Goal: Task Accomplishment & Management: Use online tool/utility

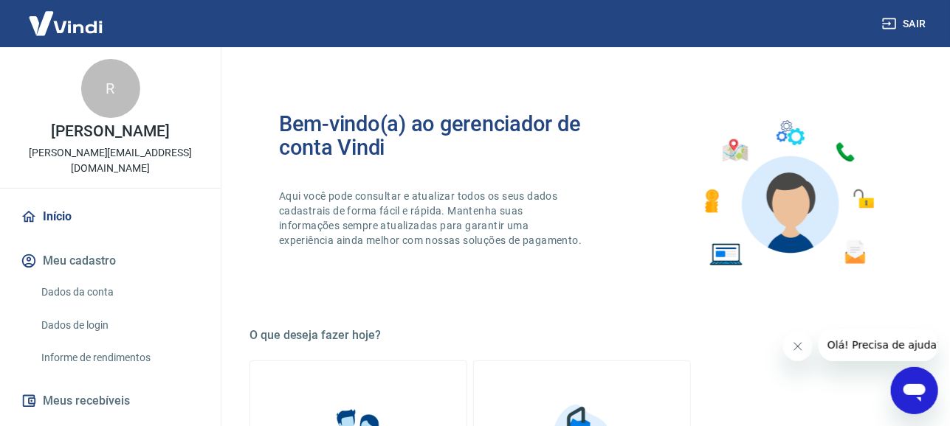
click at [106, 418] on link "Relatório de Recebíveis" at bounding box center [118, 433] width 167 height 30
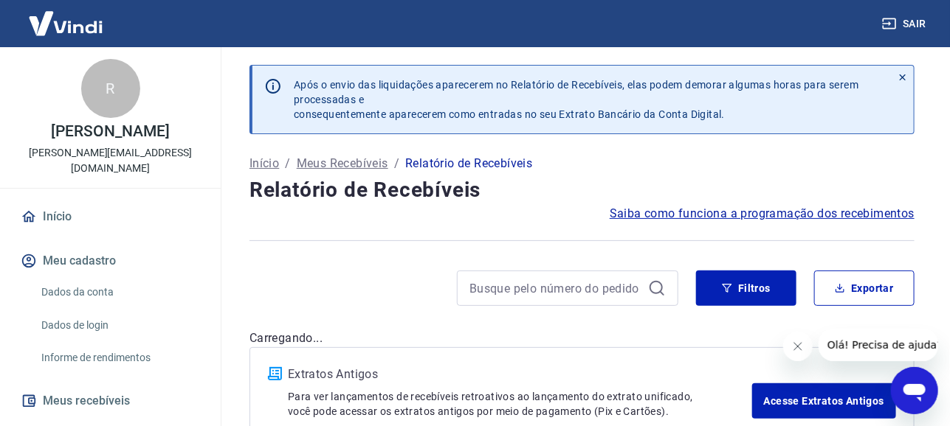
drag, startPoint x: 83, startPoint y: 294, endPoint x: 479, endPoint y: 16, distance: 483.1
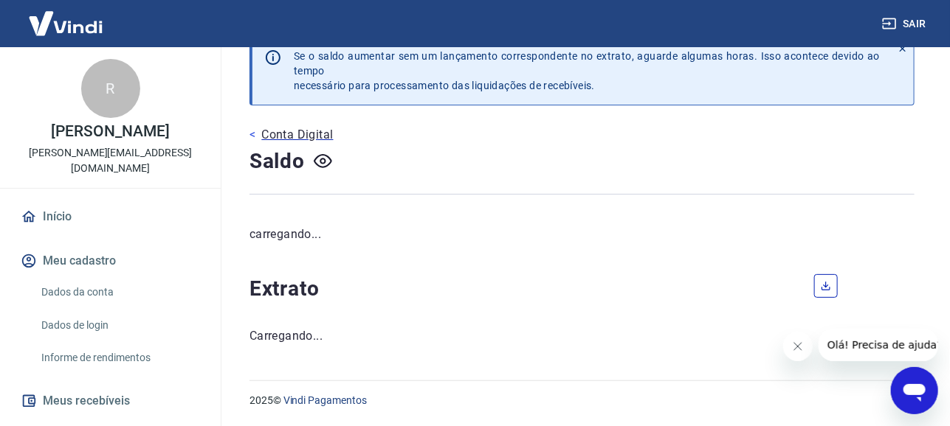
scroll to position [16, 0]
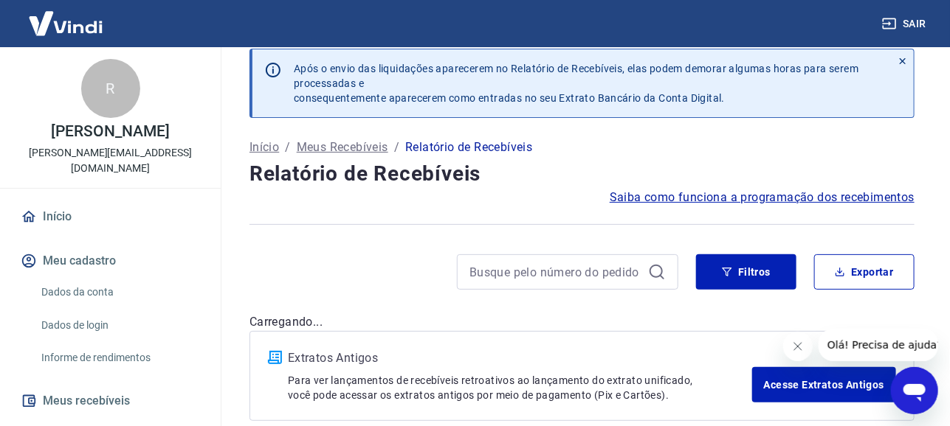
scroll to position [61, 0]
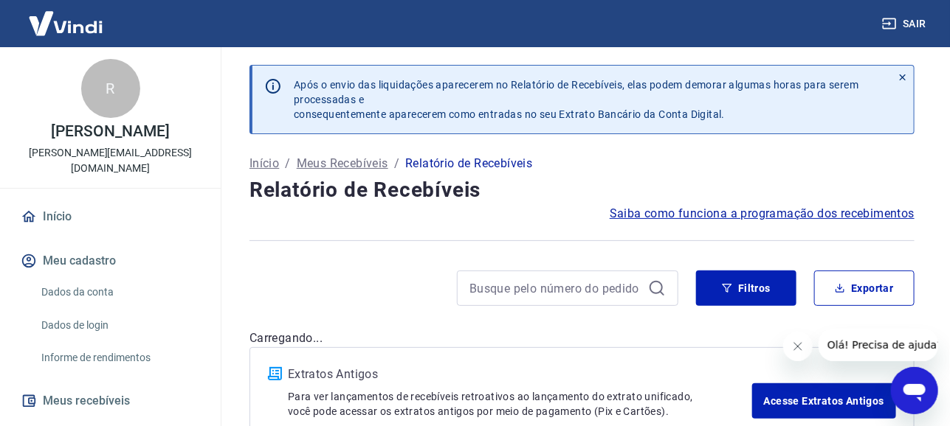
click at [320, 271] on div at bounding box center [463, 288] width 429 height 35
click at [68, 20] on img at bounding box center [66, 23] width 96 height 45
click at [90, 25] on img at bounding box center [66, 23] width 96 height 45
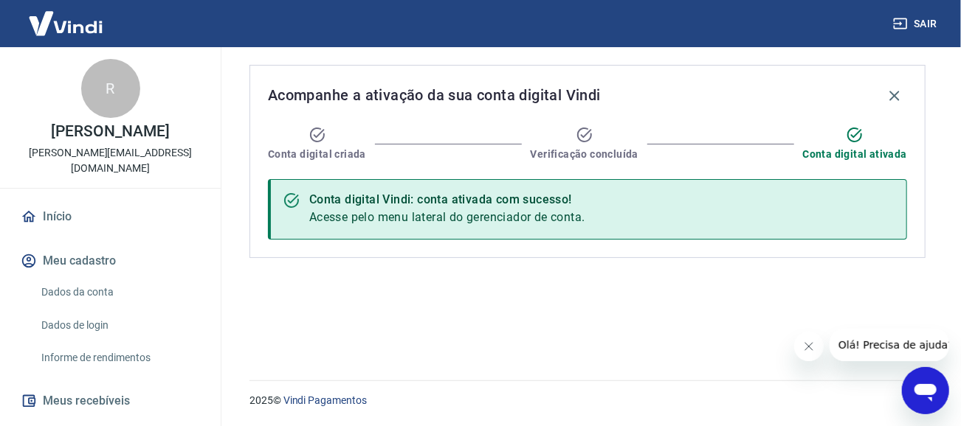
click at [54, 201] on link "Início" at bounding box center [110, 217] width 185 height 32
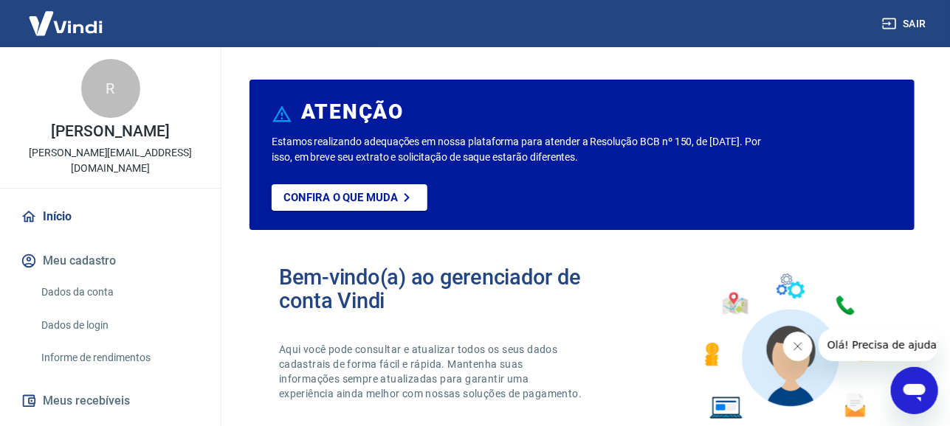
click at [61, 204] on link "Início" at bounding box center [110, 217] width 185 height 32
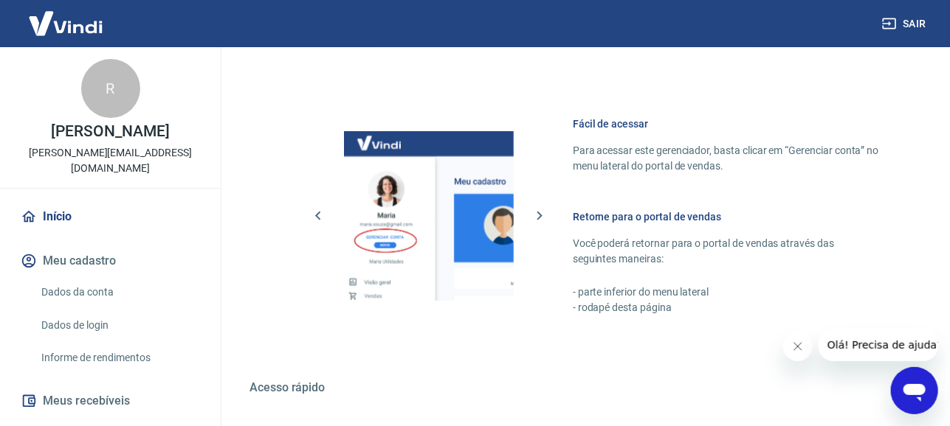
scroll to position [782, 0]
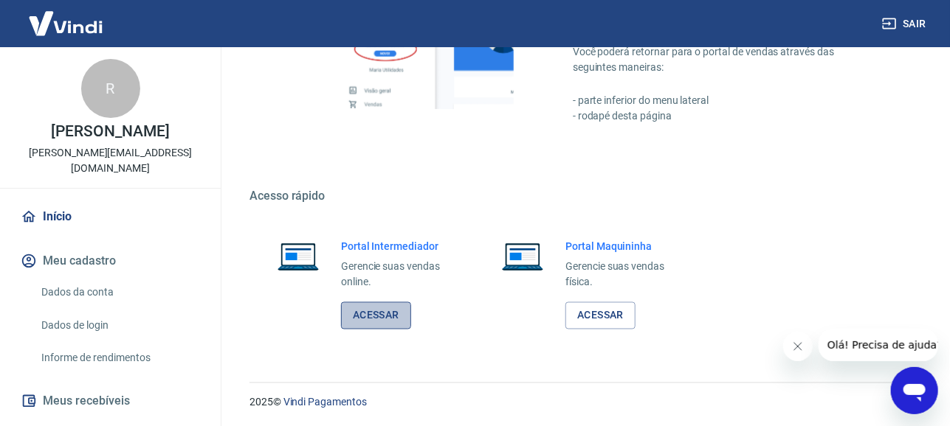
click at [393, 316] on link "Acessar" at bounding box center [376, 316] width 70 height 27
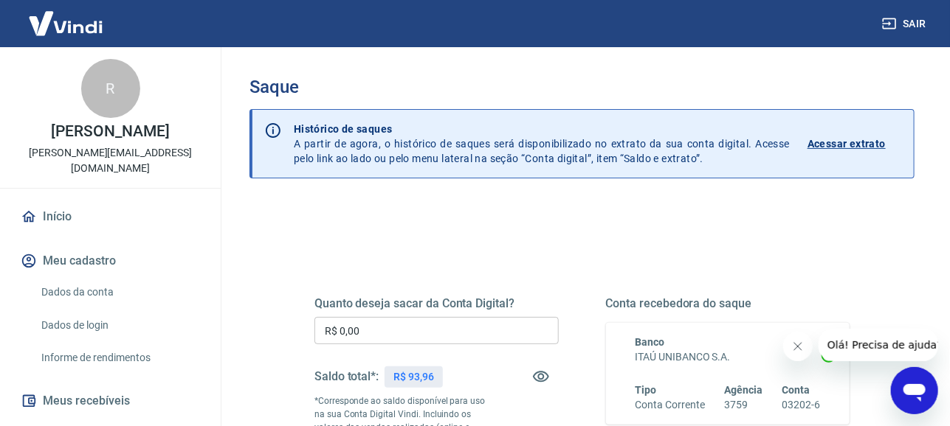
scroll to position [148, 0]
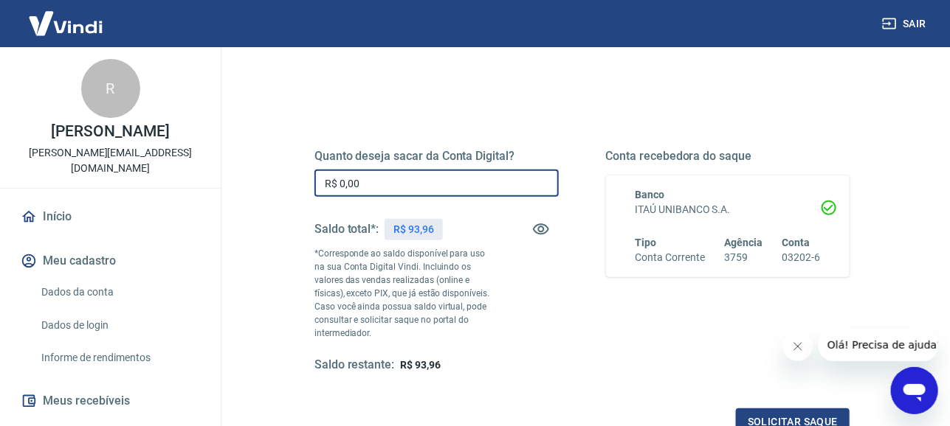
click at [364, 182] on input "R$ 0,00" at bounding box center [436, 183] width 244 height 27
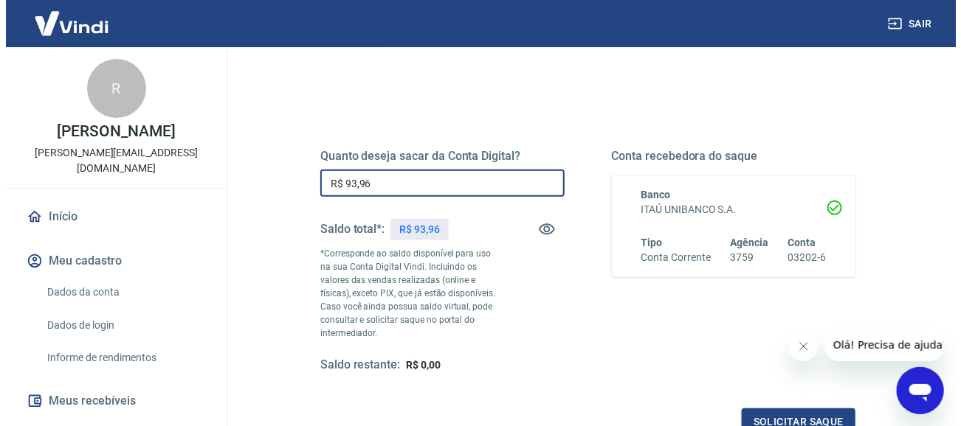
scroll to position [221, 0]
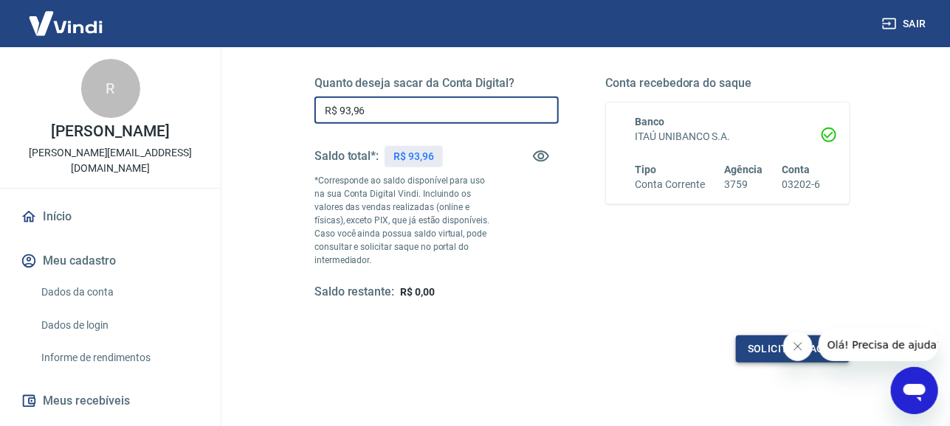
type input "R$ 93,96"
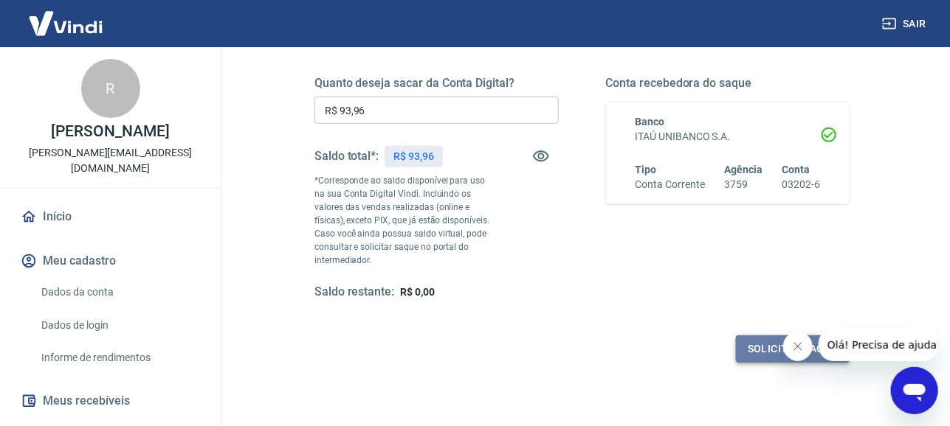
click at [748, 350] on button "Solicitar saque" at bounding box center [793, 349] width 114 height 27
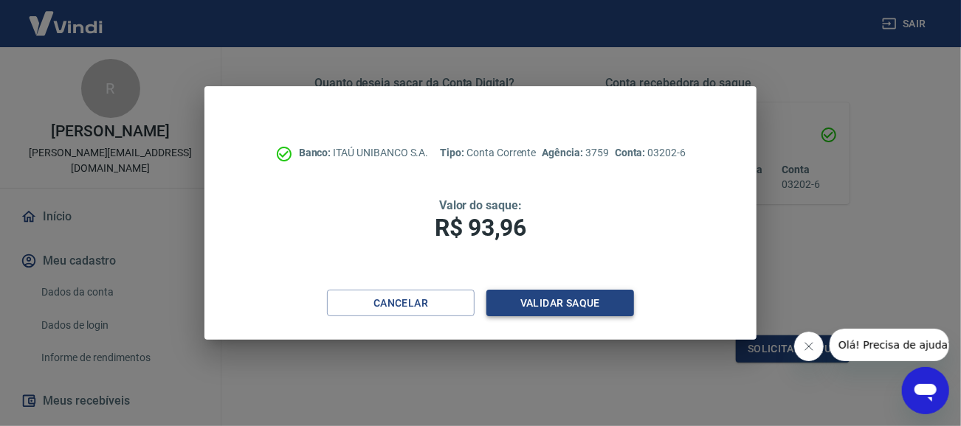
click at [539, 304] on button "Validar saque" at bounding box center [560, 303] width 148 height 27
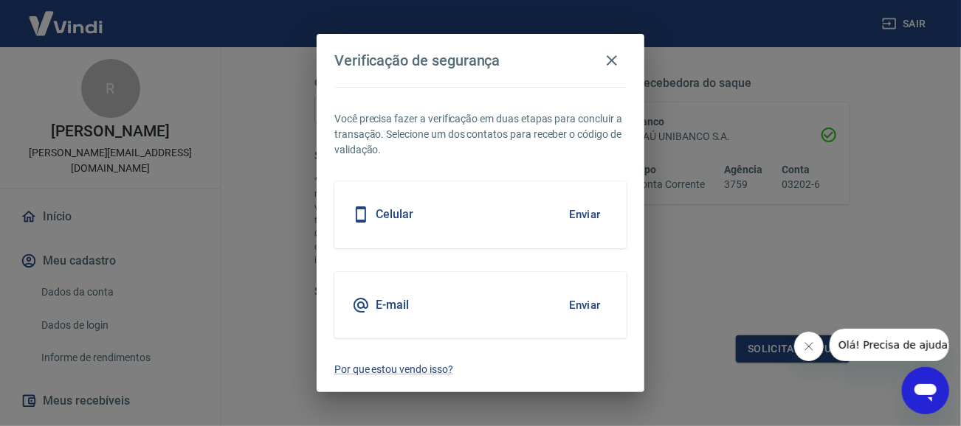
click at [452, 207] on div "Celular Enviar" at bounding box center [480, 215] width 292 height 66
click at [592, 216] on button "Enviar" at bounding box center [585, 214] width 48 height 31
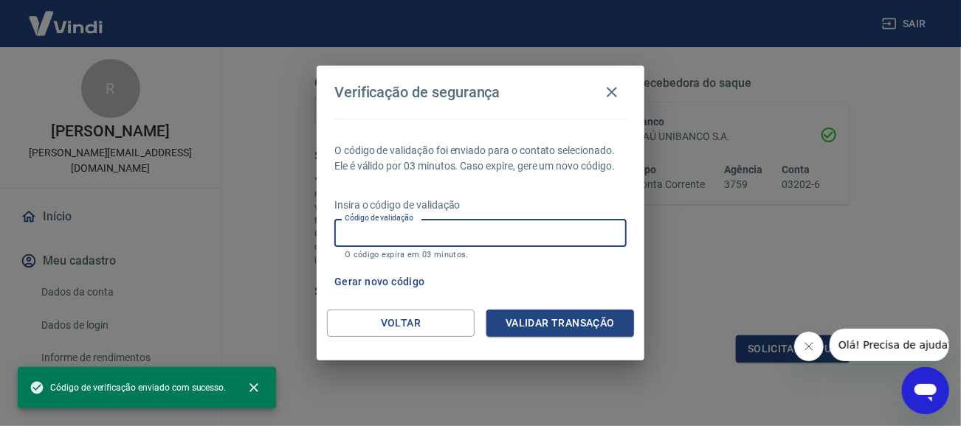
click at [500, 236] on input "Código de validação" at bounding box center [480, 232] width 292 height 27
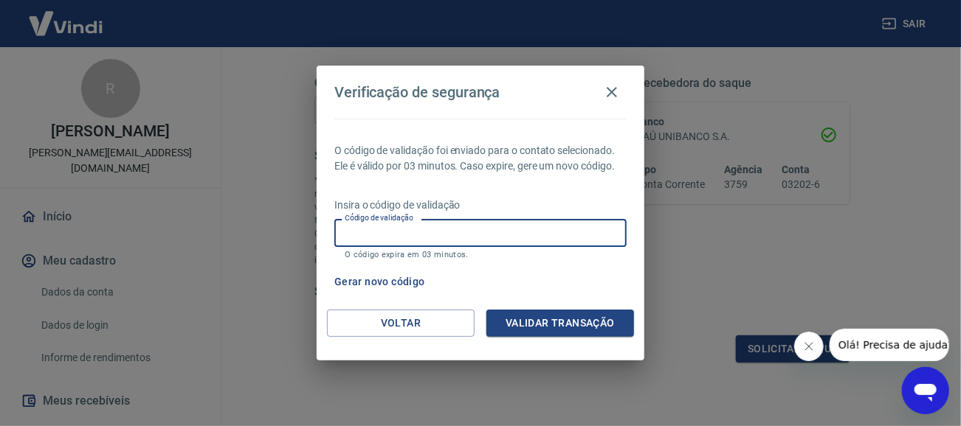
click at [537, 231] on input "Código de validação" at bounding box center [480, 232] width 292 height 27
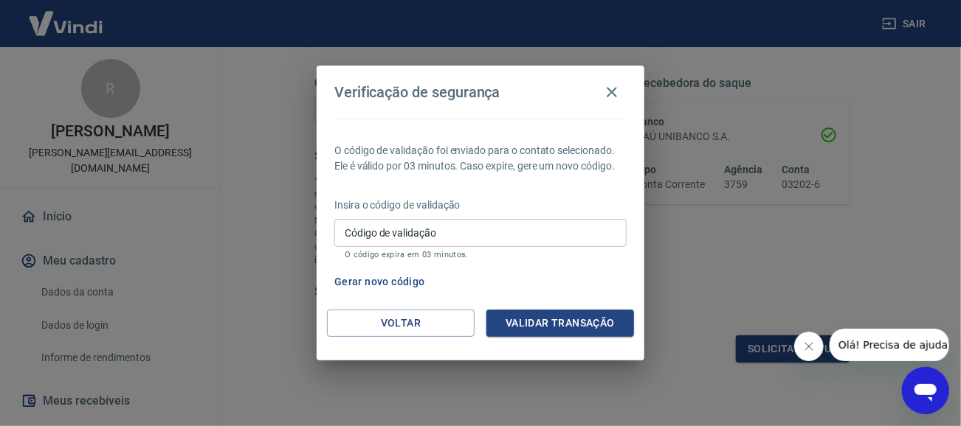
click at [551, 216] on div "Insira o código de validação Código de validação Código de validação O código e…" at bounding box center [480, 230] width 292 height 64
click at [553, 224] on input "Código de validação" at bounding box center [480, 232] width 292 height 27
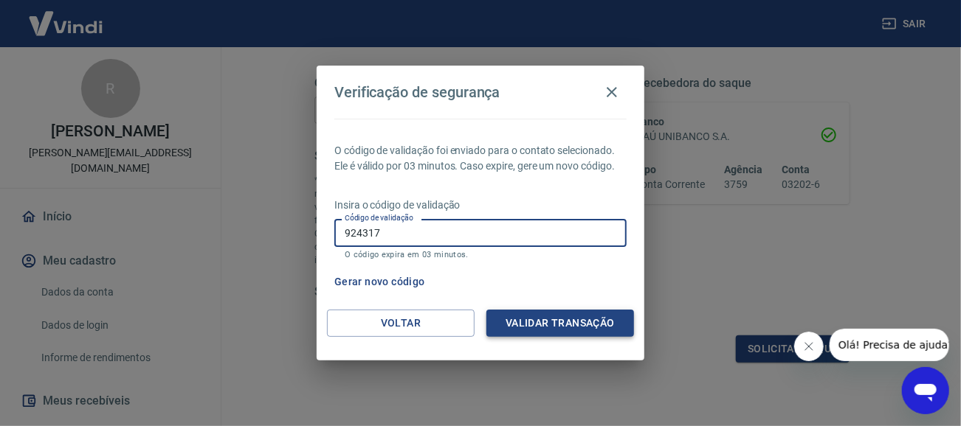
type input "924317"
click at [597, 319] on button "Validar transação" at bounding box center [560, 323] width 148 height 27
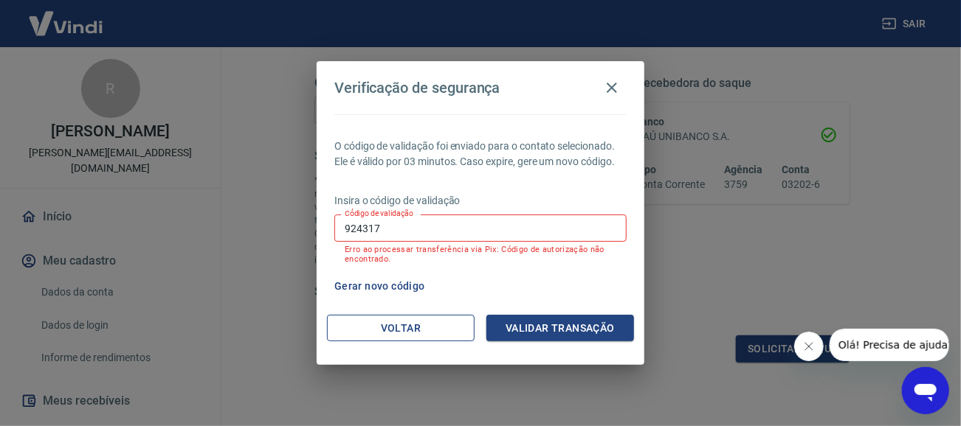
click at [379, 320] on button "Voltar" at bounding box center [401, 328] width 148 height 27
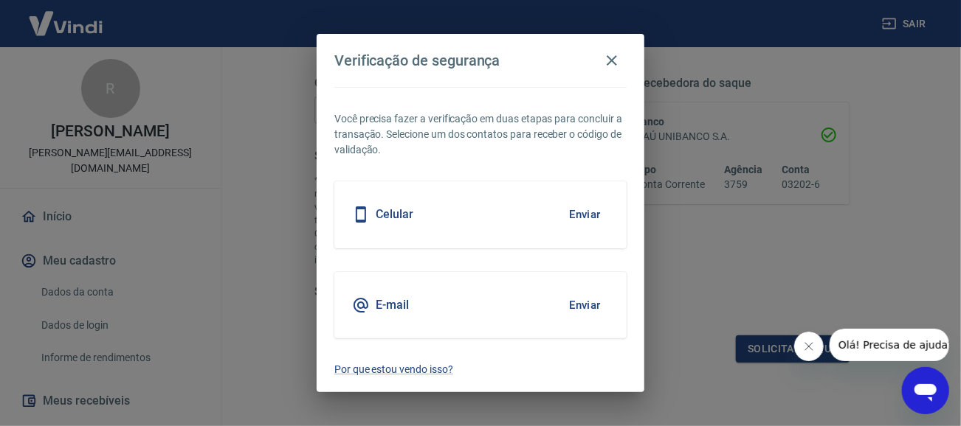
click at [588, 219] on button "Enviar" at bounding box center [585, 214] width 48 height 31
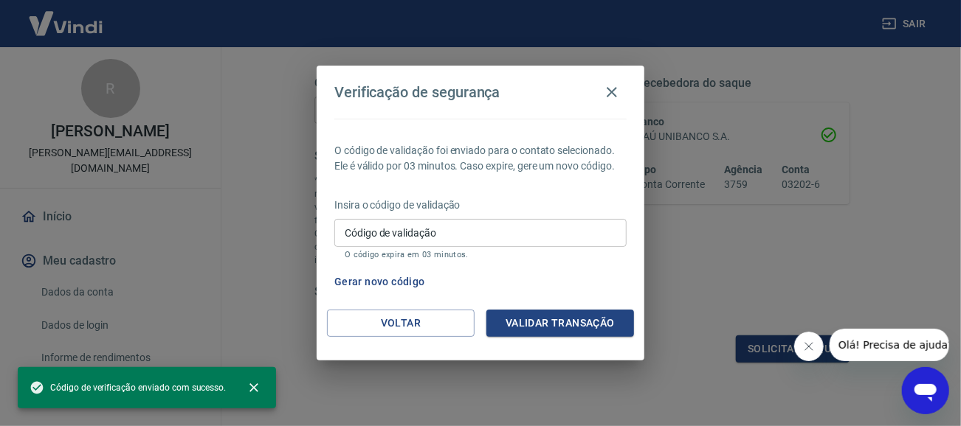
click at [574, 230] on input "Código de validação" at bounding box center [480, 232] width 292 height 27
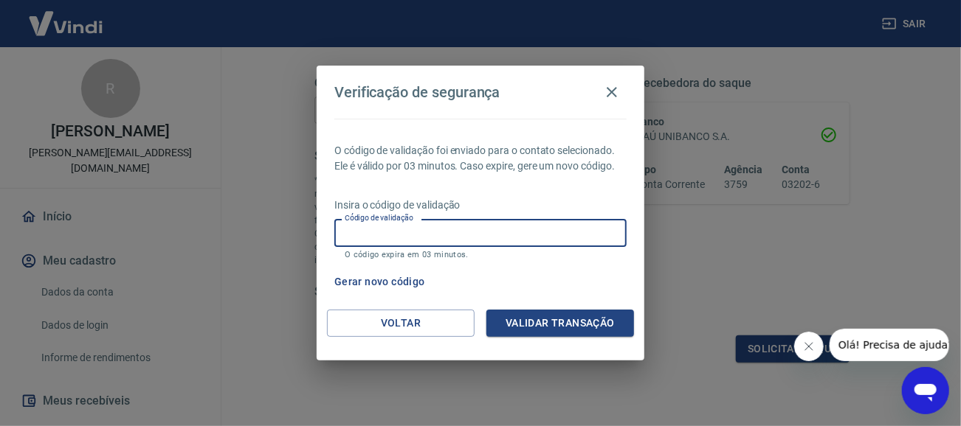
click at [506, 229] on input "Código de validação" at bounding box center [480, 232] width 292 height 27
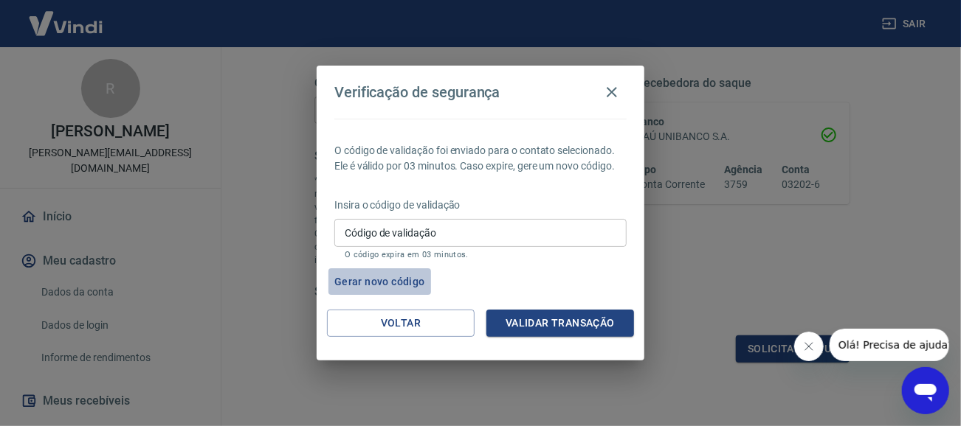
click at [415, 283] on button "Gerar novo código" at bounding box center [379, 282] width 103 height 27
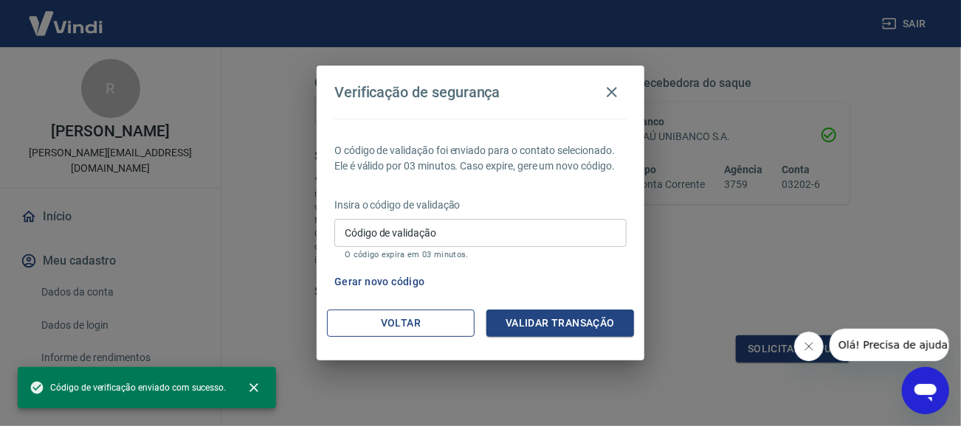
click at [410, 324] on button "Voltar" at bounding box center [401, 323] width 148 height 27
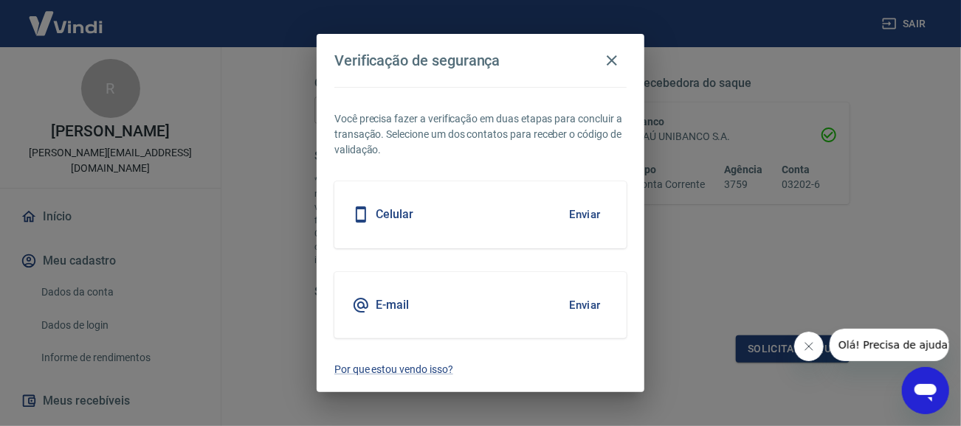
click at [584, 301] on button "Enviar" at bounding box center [585, 305] width 48 height 31
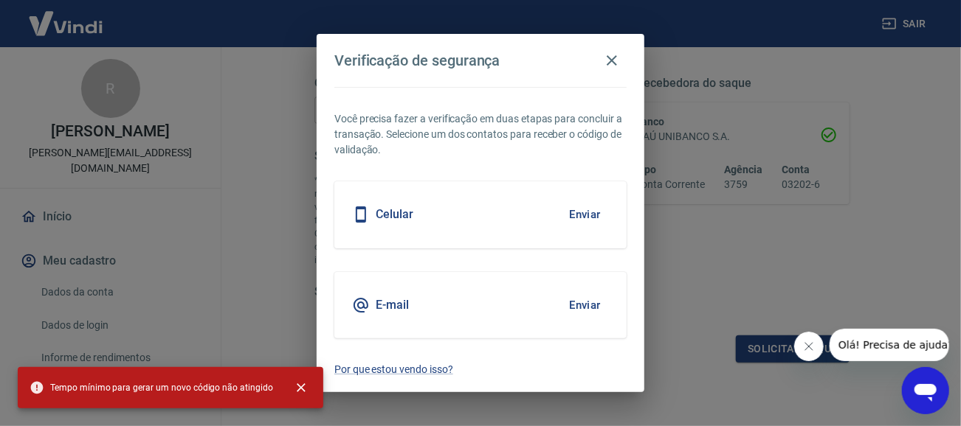
click at [447, 210] on div "Celular Enviar" at bounding box center [480, 215] width 292 height 66
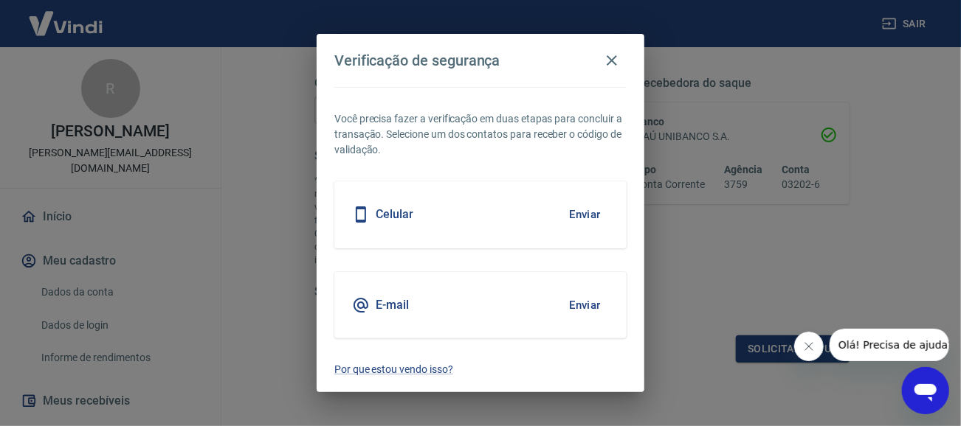
click at [568, 213] on button "Enviar" at bounding box center [585, 214] width 48 height 31
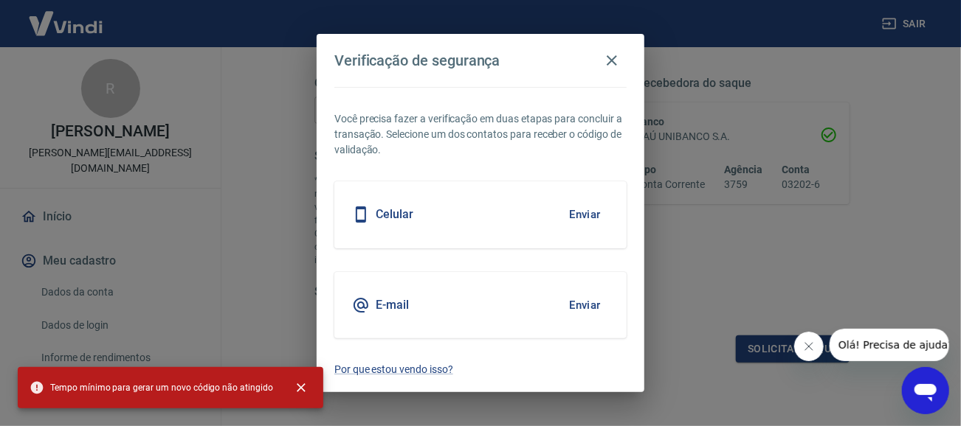
click at [393, 213] on h5 "Celular" at bounding box center [395, 214] width 38 height 15
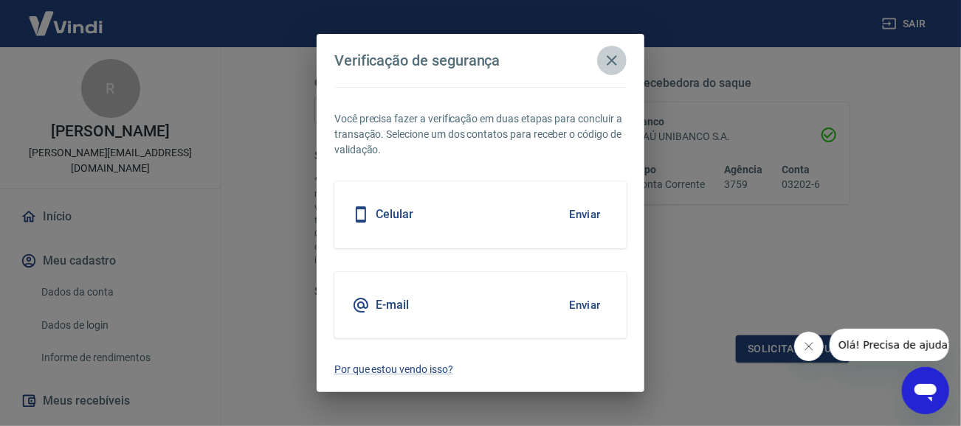
click at [610, 56] on icon "button" at bounding box center [612, 61] width 18 height 18
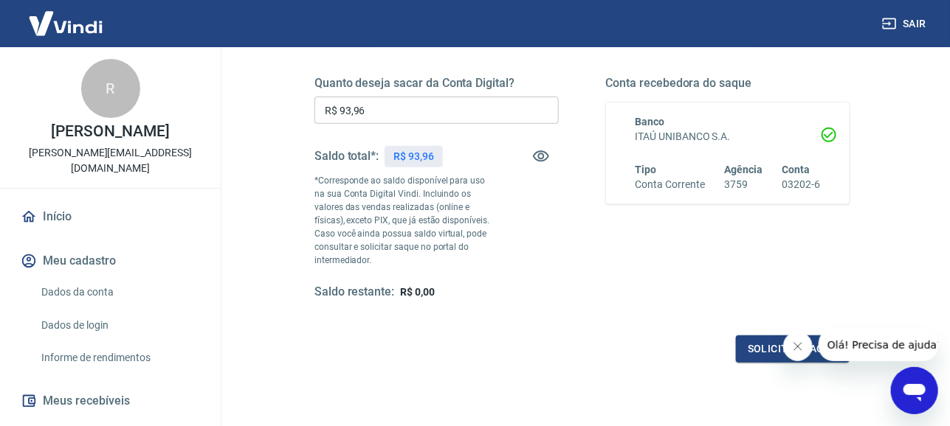
click at [449, 110] on input "R$ 93,96" at bounding box center [436, 110] width 244 height 27
click at [761, 343] on button "Solicitar saque" at bounding box center [793, 349] width 114 height 27
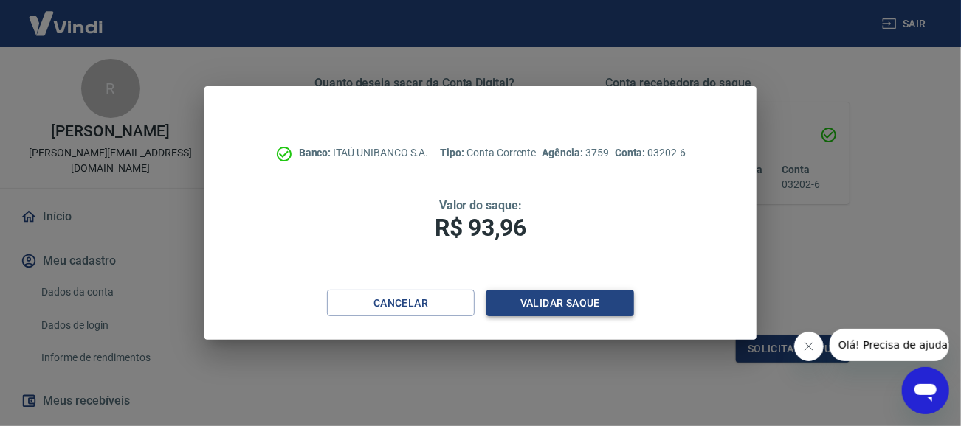
click at [580, 298] on button "Validar saque" at bounding box center [560, 303] width 148 height 27
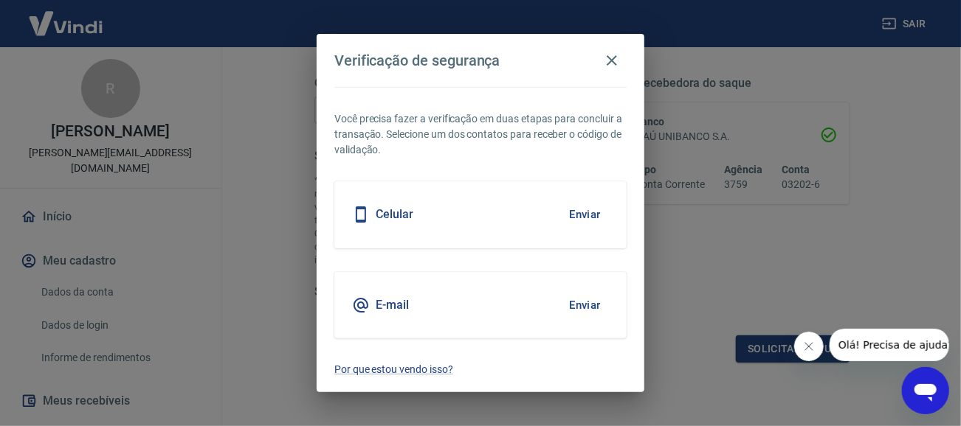
click at [513, 295] on div "E-mail Enviar" at bounding box center [480, 305] width 292 height 66
click at [582, 297] on button "Enviar" at bounding box center [585, 305] width 48 height 31
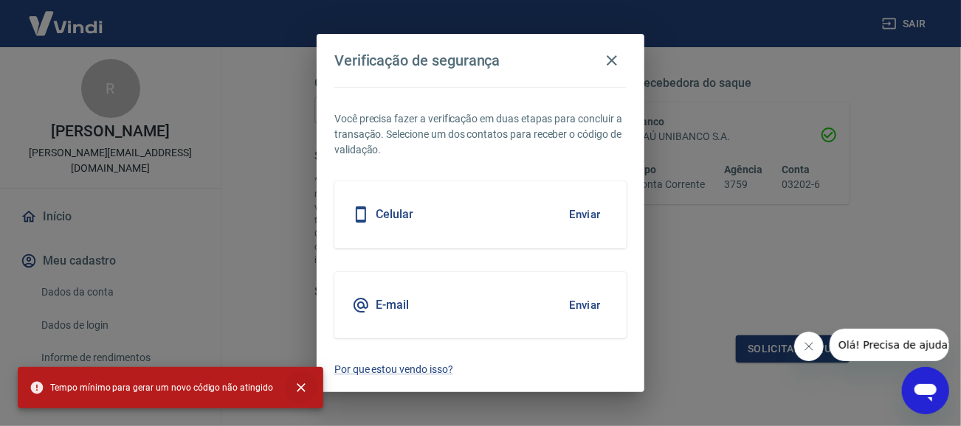
click at [297, 385] on icon "close" at bounding box center [301, 388] width 9 height 9
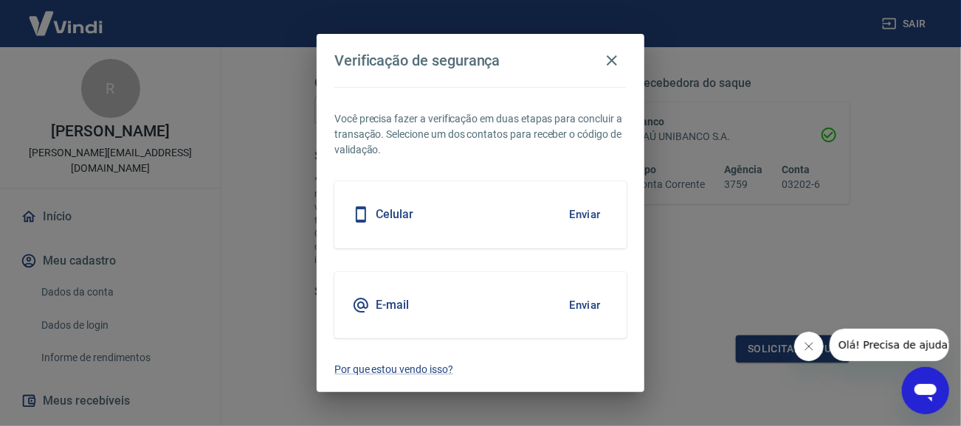
click at [588, 306] on button "Enviar" at bounding box center [585, 305] width 48 height 31
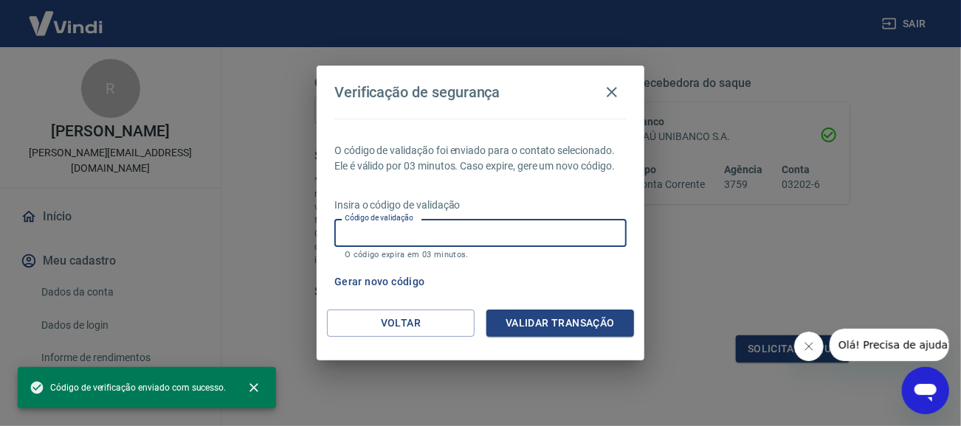
click at [384, 232] on input "Código de validação" at bounding box center [480, 232] width 292 height 27
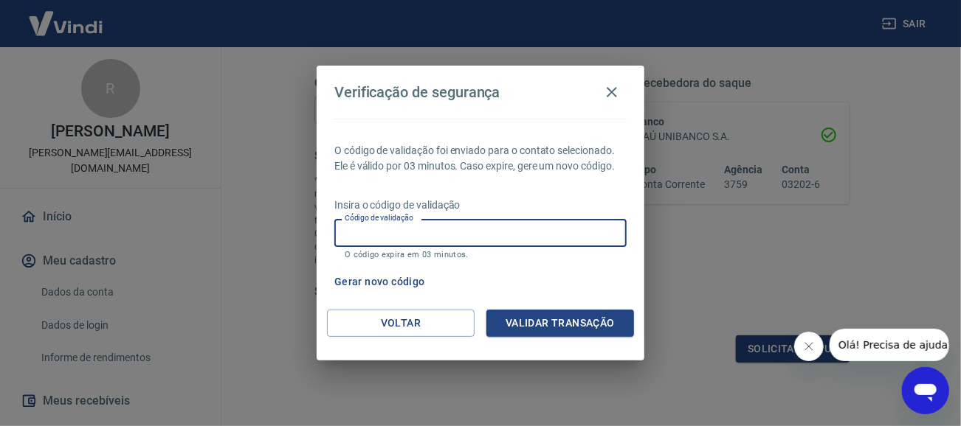
click at [469, 232] on input "Código de validação" at bounding box center [480, 232] width 292 height 27
type input "994268"
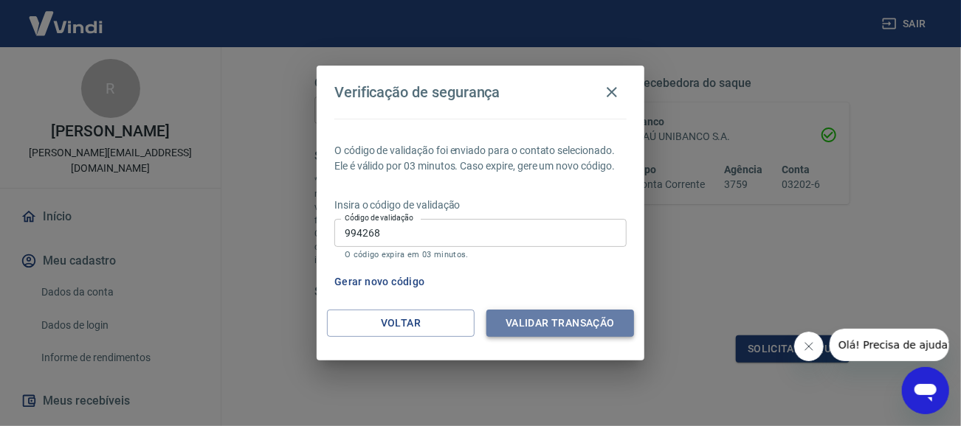
click at [583, 319] on button "Validar transação" at bounding box center [560, 323] width 148 height 27
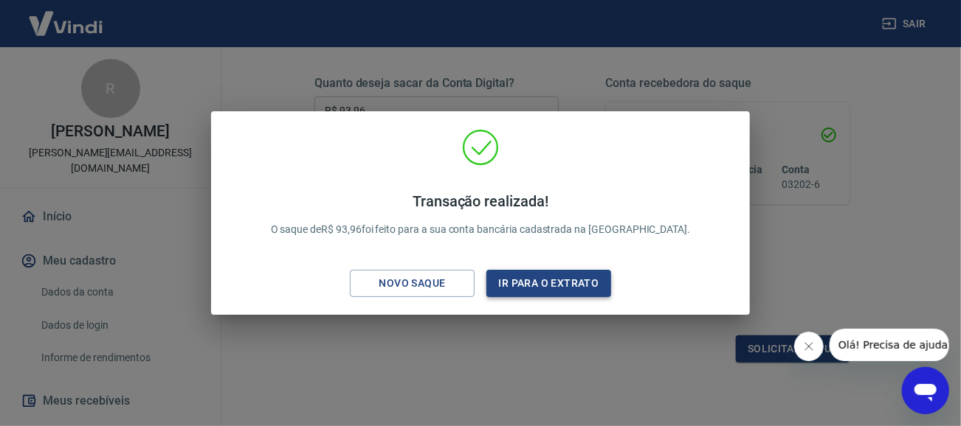
click at [546, 285] on button "Ir para o extrato" at bounding box center [548, 283] width 125 height 27
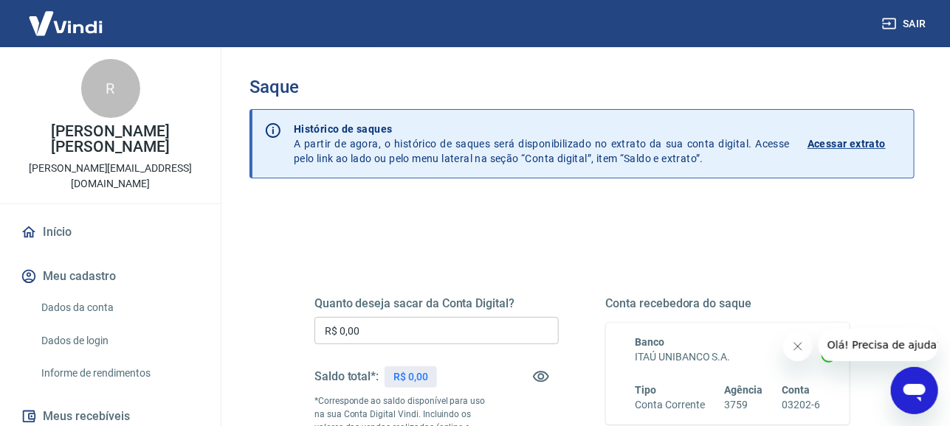
scroll to position [73, 0]
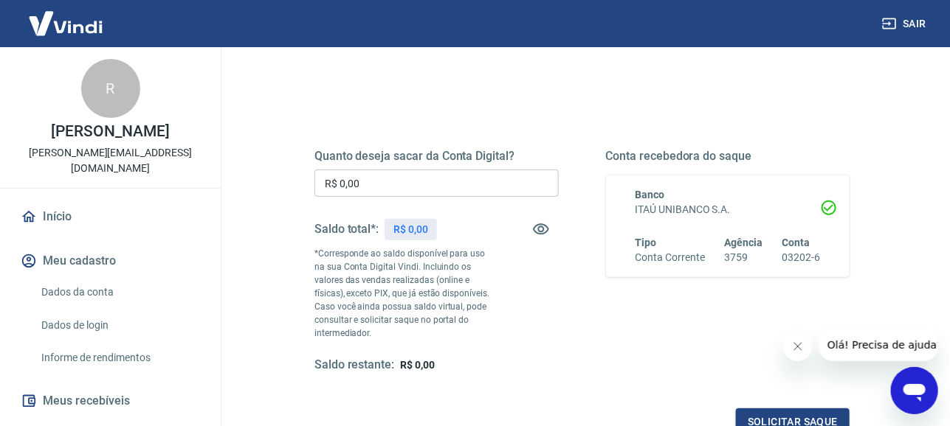
scroll to position [73, 0]
